Goal: Information Seeking & Learning: Learn about a topic

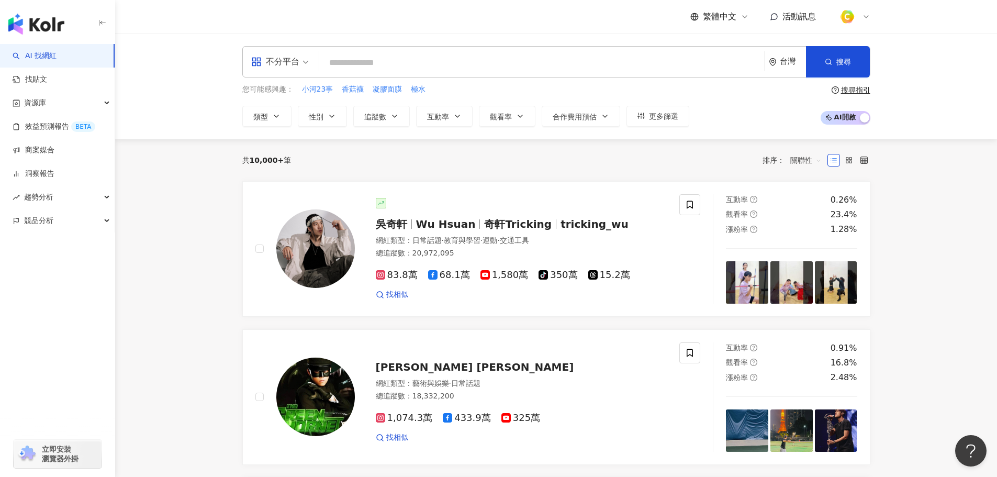
click at [479, 71] on input "search" at bounding box center [542, 63] width 437 height 20
paste input "**********"
type input "**********"
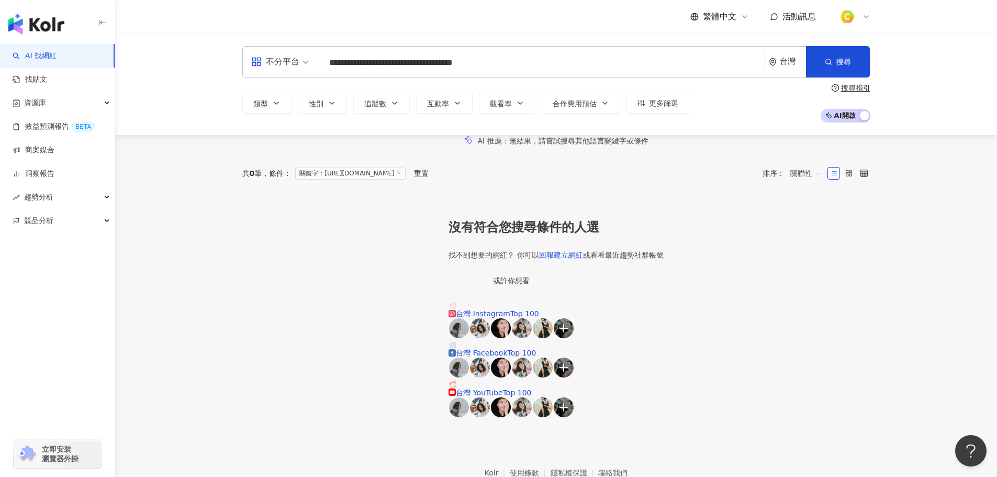
drag, startPoint x: 251, startPoint y: 59, endPoint x: 213, endPoint y: 59, distance: 37.7
click at [213, 59] on div "**********" at bounding box center [556, 85] width 882 height 102
click at [610, 57] on input "search" at bounding box center [542, 63] width 437 height 20
click at [580, 65] on input "search" at bounding box center [542, 63] width 437 height 20
type input "**********"
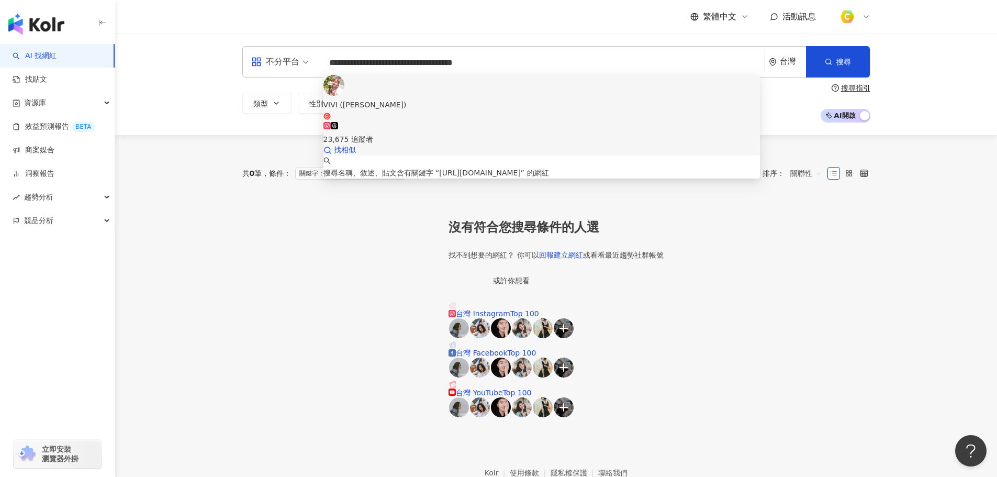
click at [386, 99] on div "VIVI (小葵)" at bounding box center [542, 105] width 437 height 12
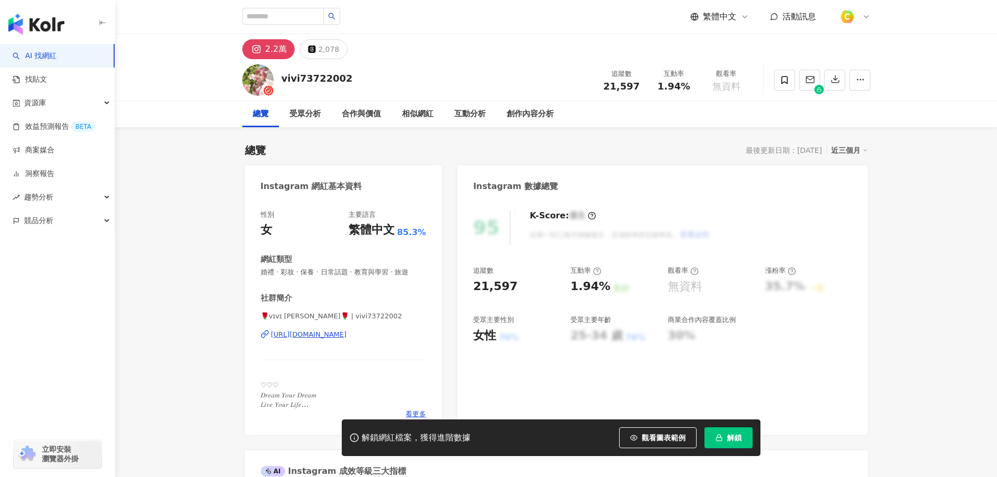
click at [651, 434] on span "觀看圖表範例" at bounding box center [664, 438] width 44 height 8
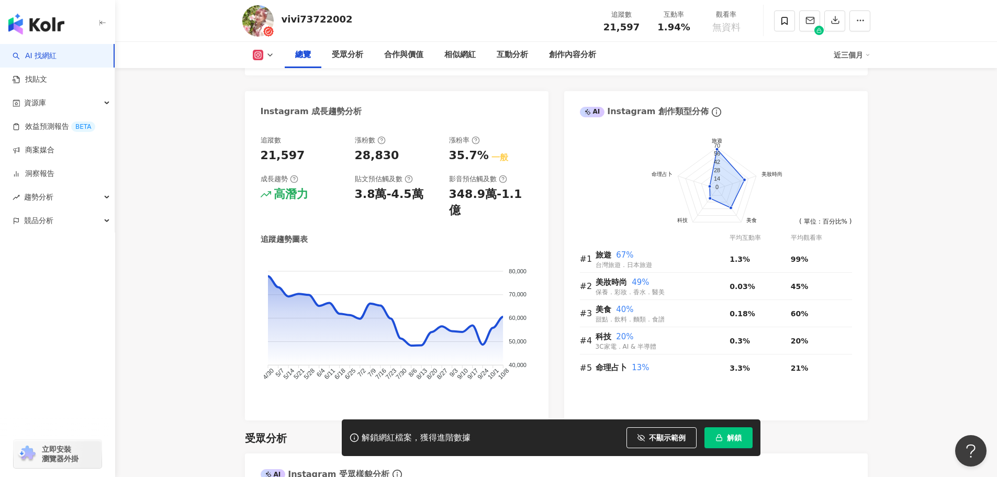
scroll to position [838, 0]
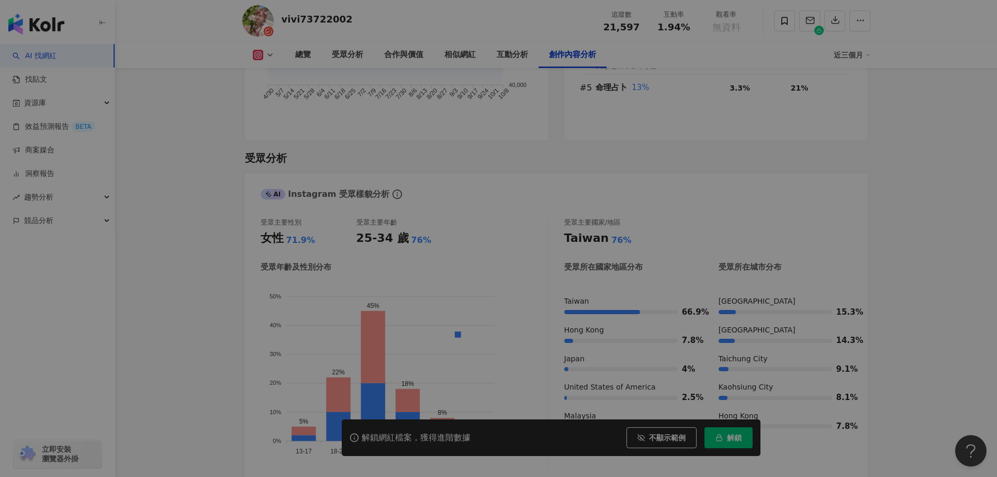
scroll to position [3189, 0]
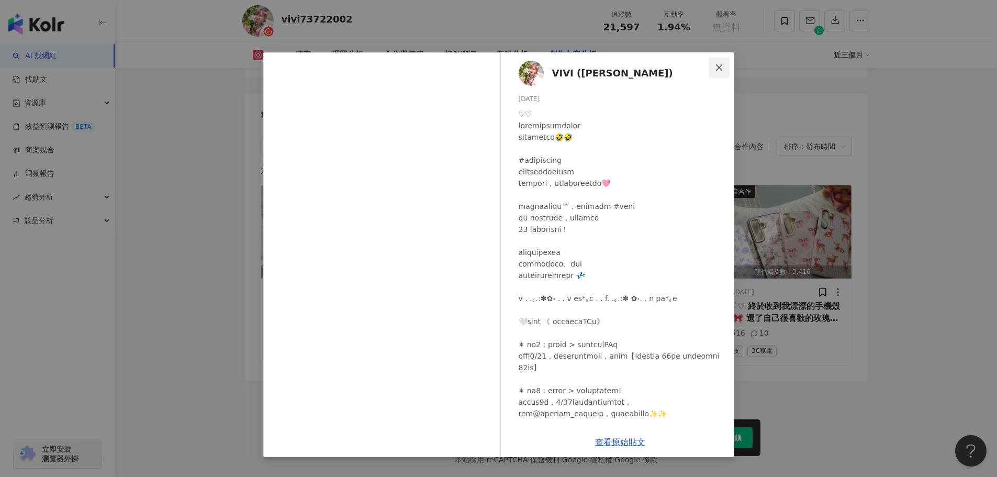
click at [715, 67] on icon "close" at bounding box center [719, 67] width 8 height 8
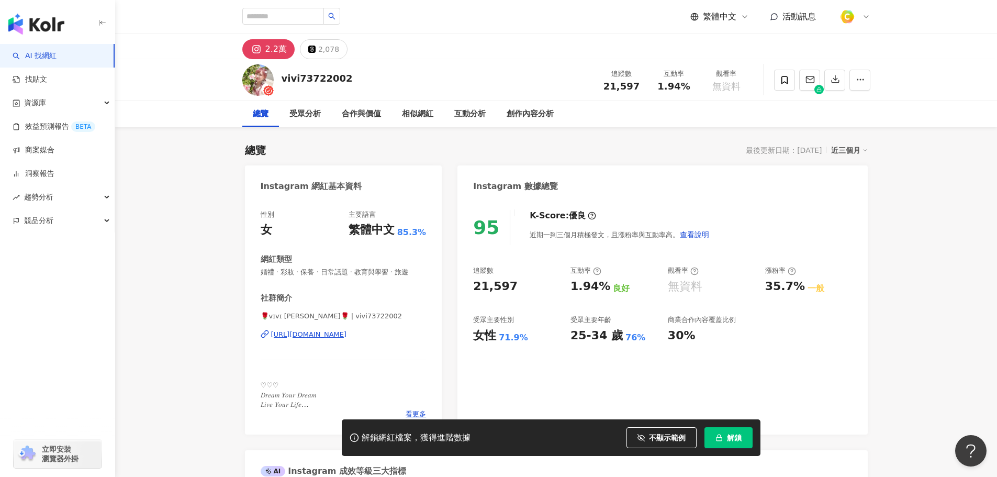
scroll to position [262, 0]
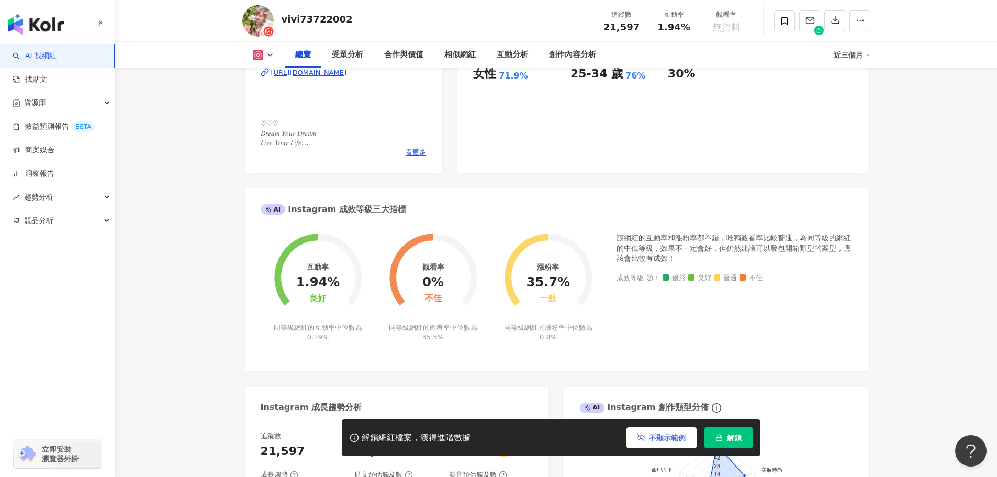
click at [661, 438] on span "不顯示範例" at bounding box center [667, 438] width 37 height 8
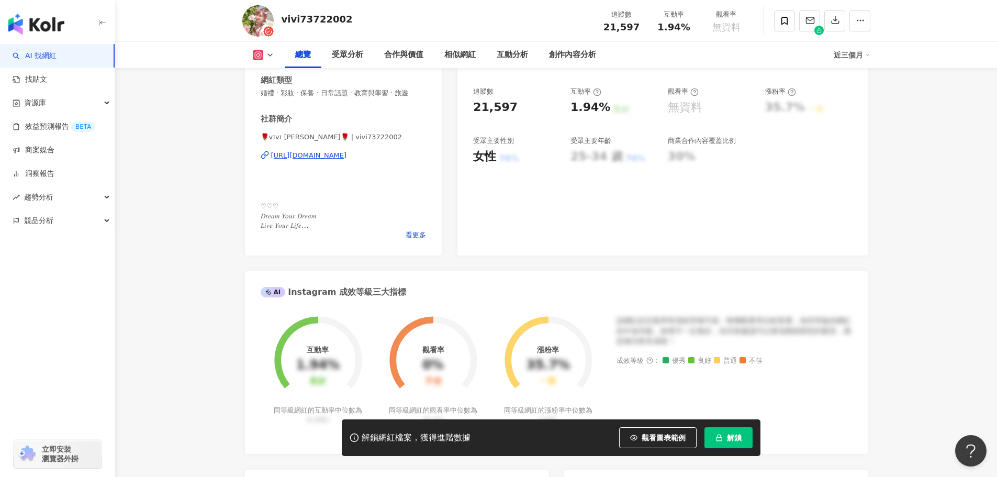
scroll to position [105, 0]
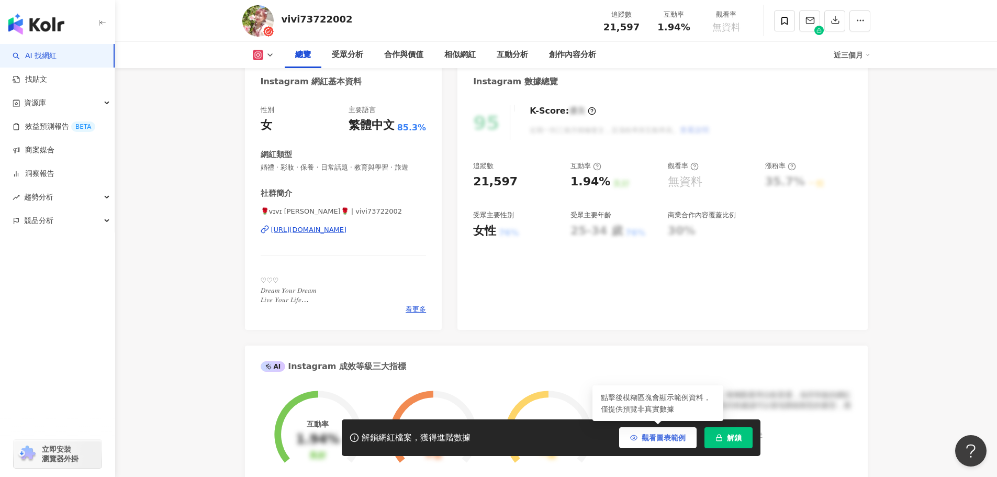
click at [653, 438] on span "觀看圖表範例" at bounding box center [664, 438] width 44 height 8
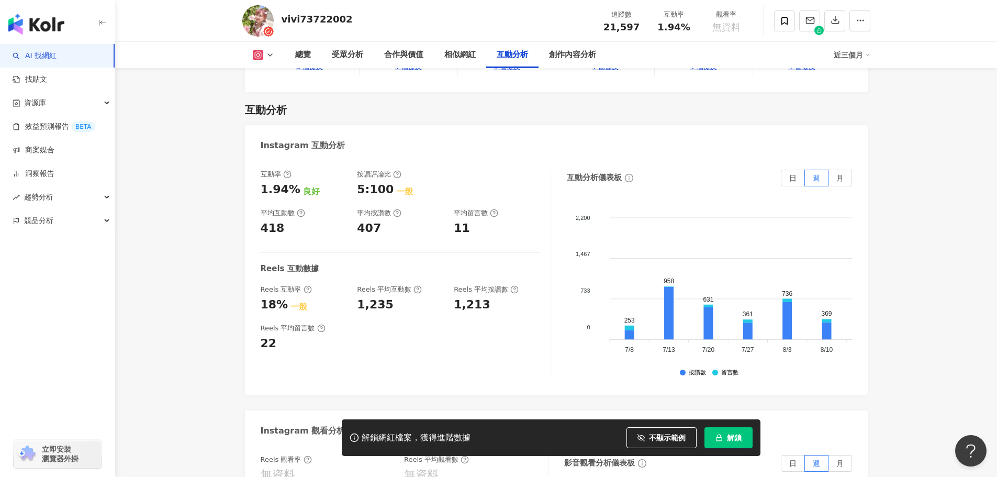
scroll to position [2042, 0]
drag, startPoint x: 379, startPoint y: 202, endPoint x: 353, endPoint y: 200, distance: 26.2
click at [353, 200] on div "互動率 1.94% 良好 按讚評論比 5:100 一般 平均互動數 418 平均按讚數 407 平均留言數 11" at bounding box center [401, 203] width 280 height 67
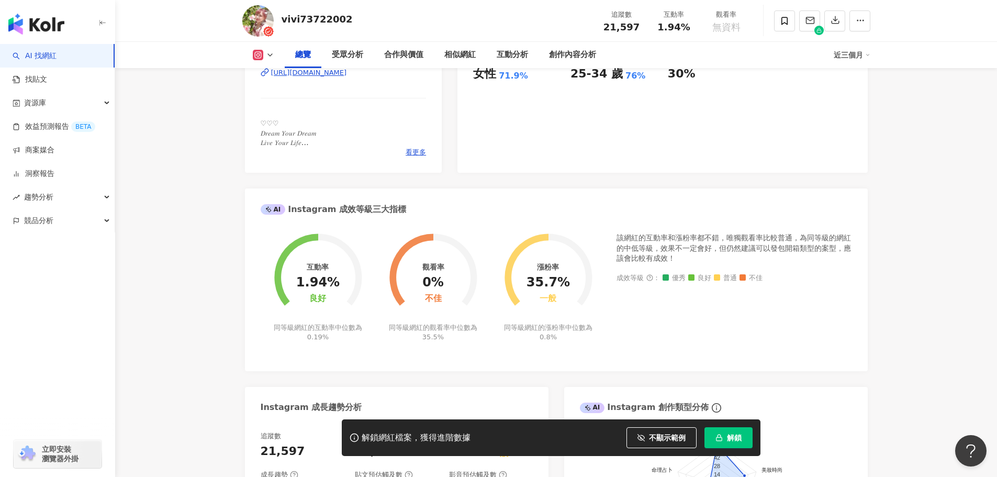
scroll to position [0, 0]
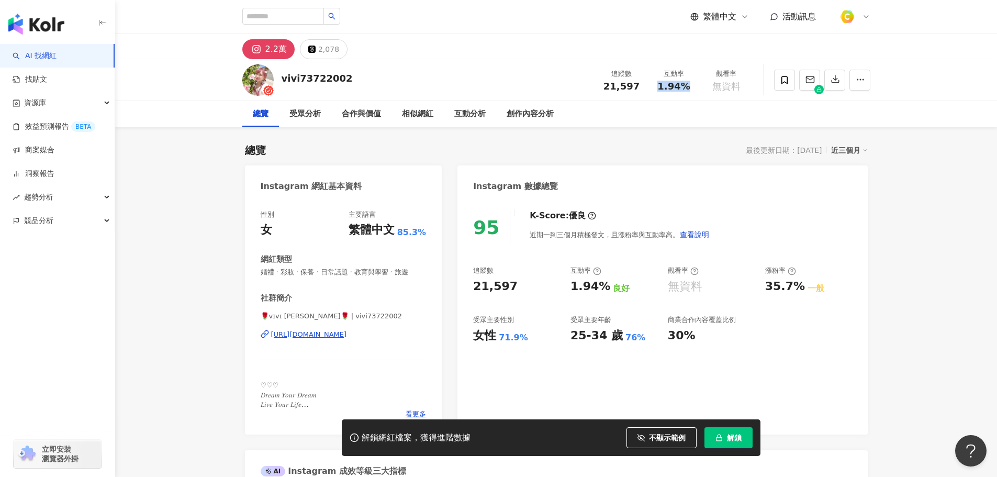
drag, startPoint x: 656, startPoint y: 85, endPoint x: 688, endPoint y: 85, distance: 33.0
click at [688, 85] on div "1.94%" at bounding box center [674, 86] width 40 height 10
copy span "1.94%"
click at [638, 95] on div "追蹤數 21,597 互動率 1.94% 觀看率 無資料" at bounding box center [674, 79] width 157 height 31
drag, startPoint x: 639, startPoint y: 87, endPoint x: 597, endPoint y: 90, distance: 42.0
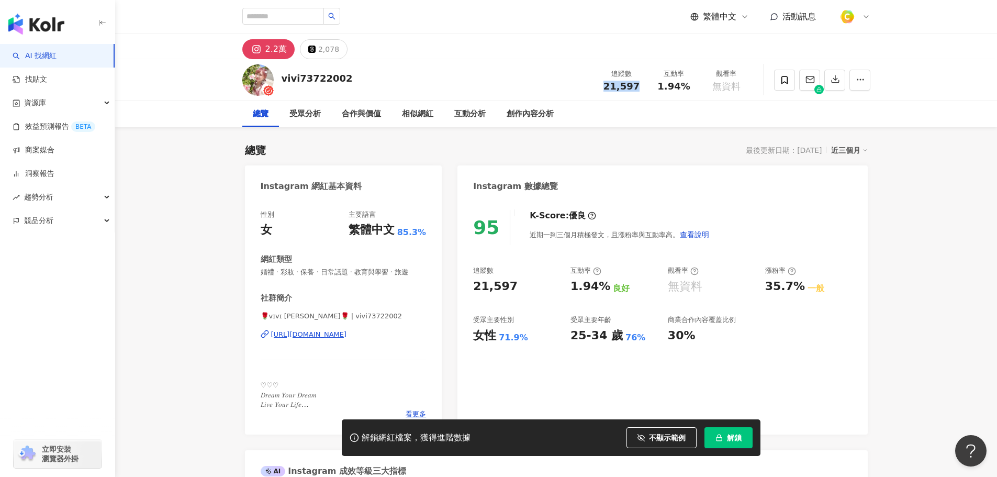
click at [597, 90] on div "追蹤數 21,597" at bounding box center [622, 80] width 52 height 23
copy span "21,597"
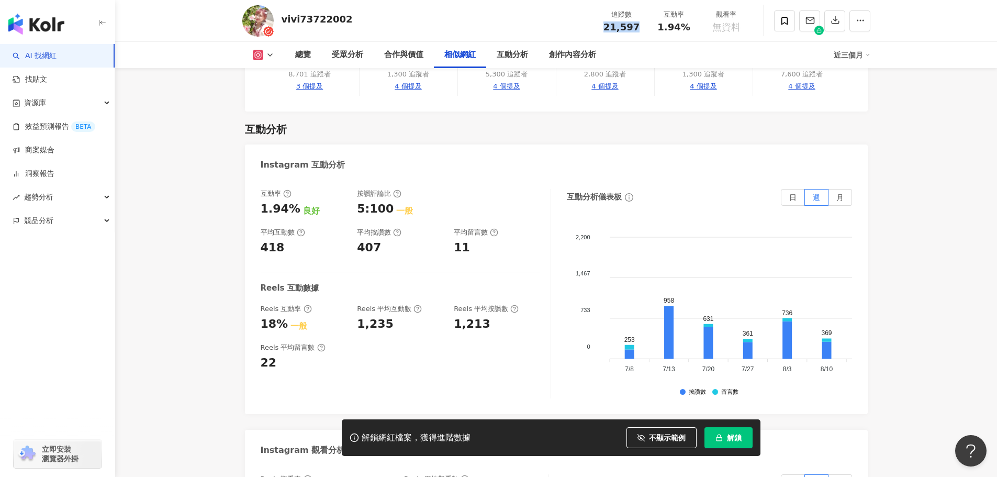
scroll to position [2042, 0]
